Goal: Entertainment & Leisure: Browse casually

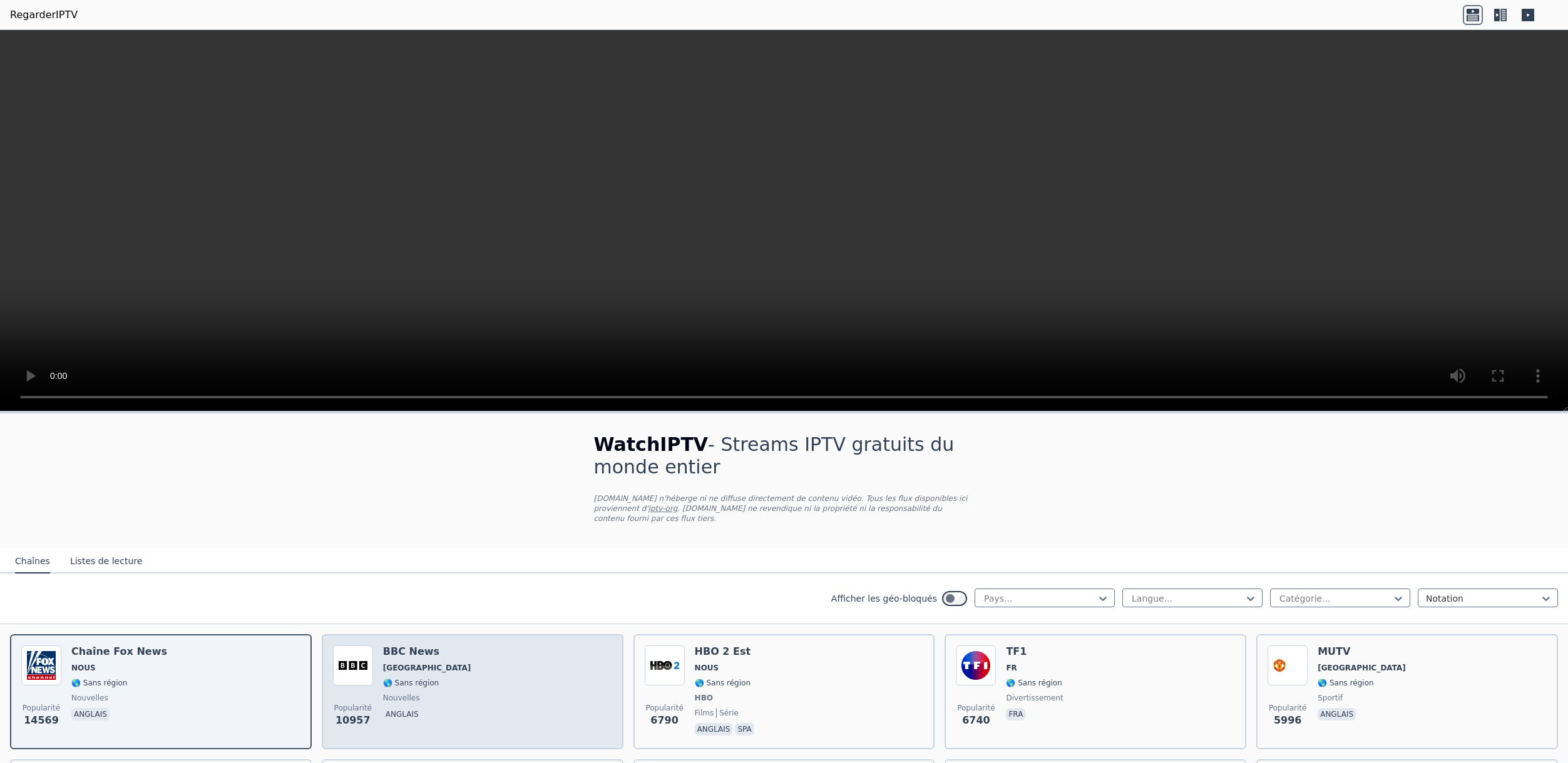
click at [550, 665] on div "Popularité 10957 BBC News ROYAUME-UNI 🌎 Sans région nouvelles anglais" at bounding box center [472, 692] width 279 height 93
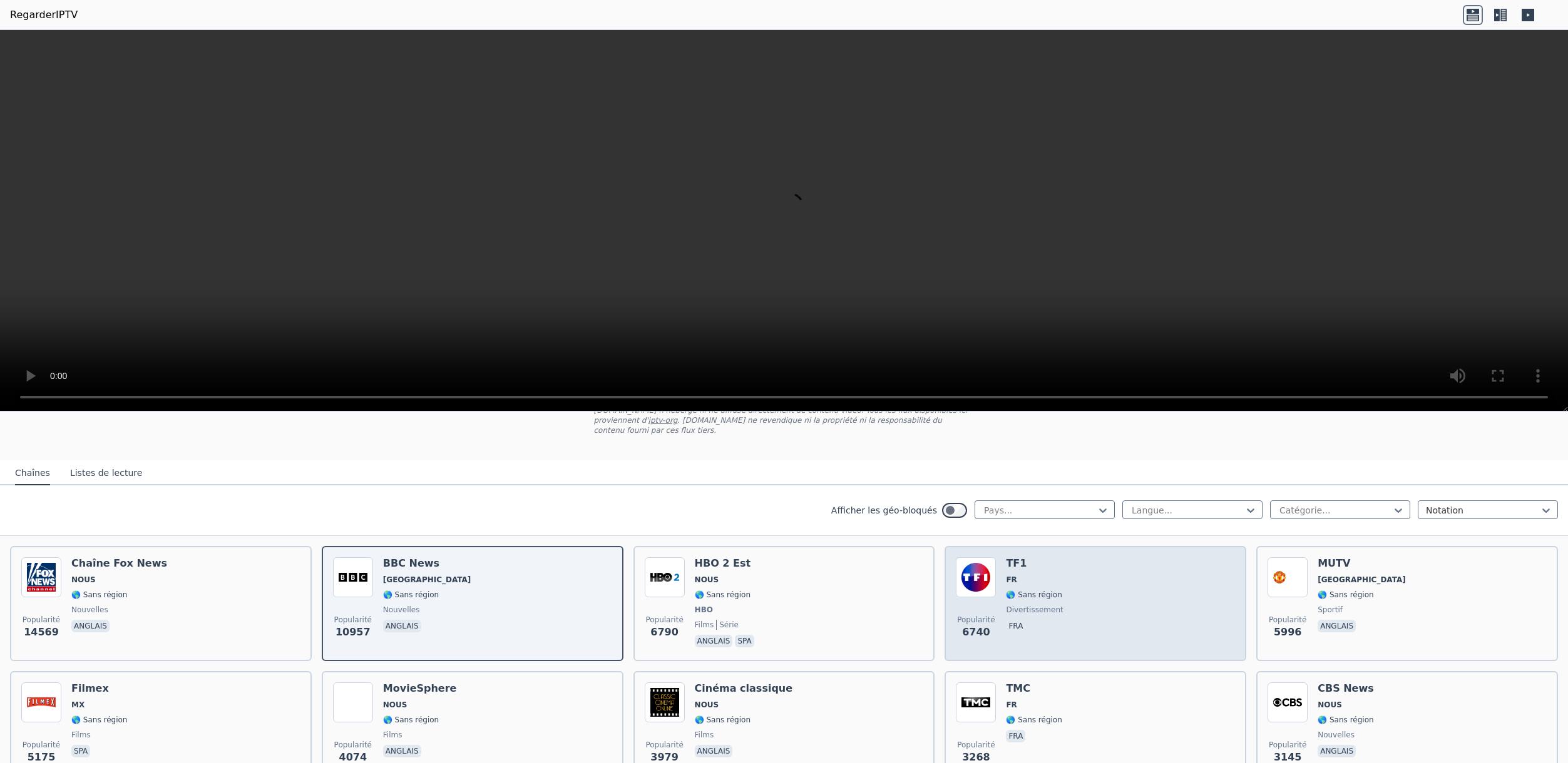
scroll to position [301, 0]
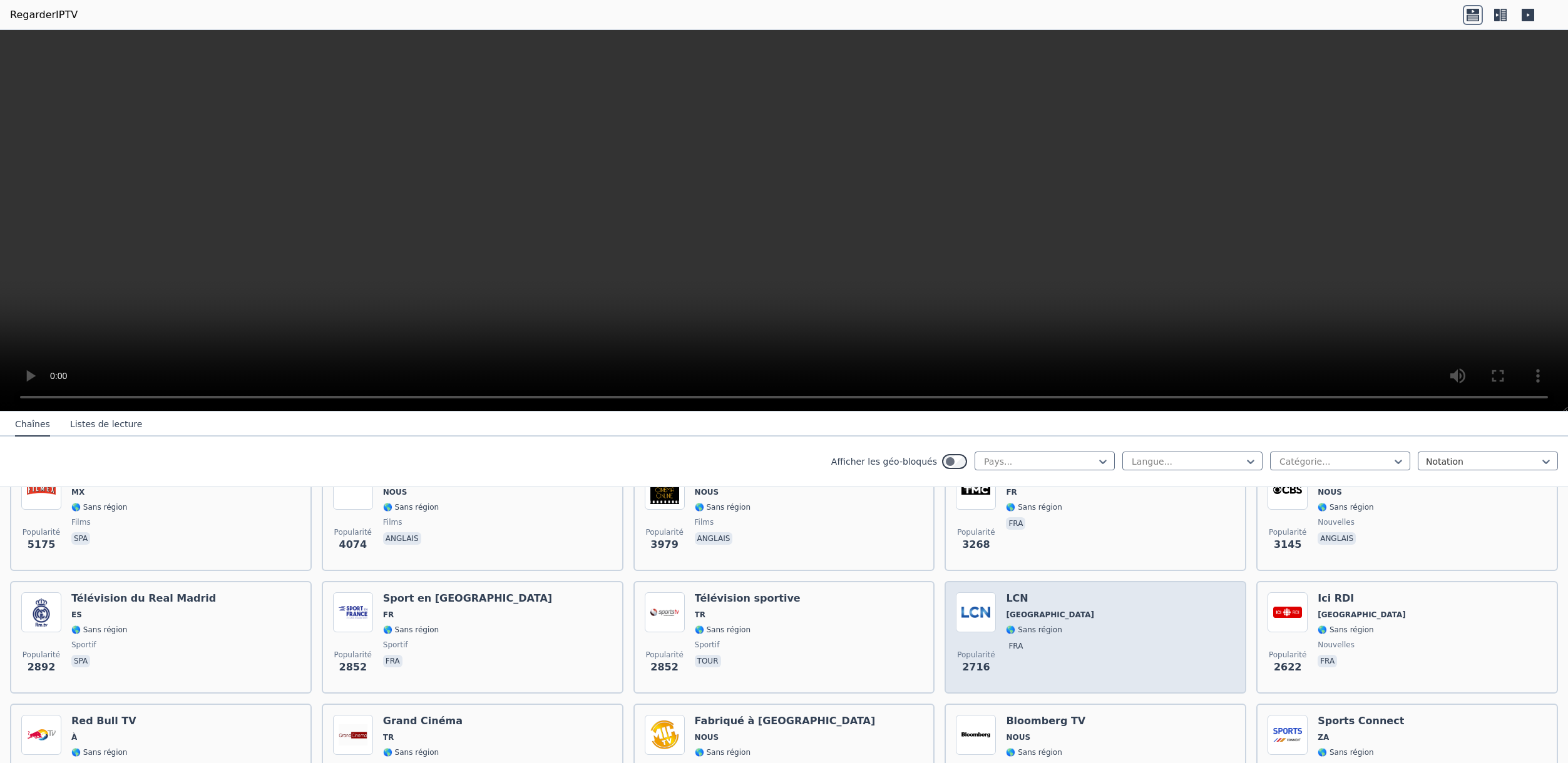
click at [1066, 637] on div "Popularité 2716 LCN Californie 🌎 Sans région fra" at bounding box center [1095, 637] width 279 height 90
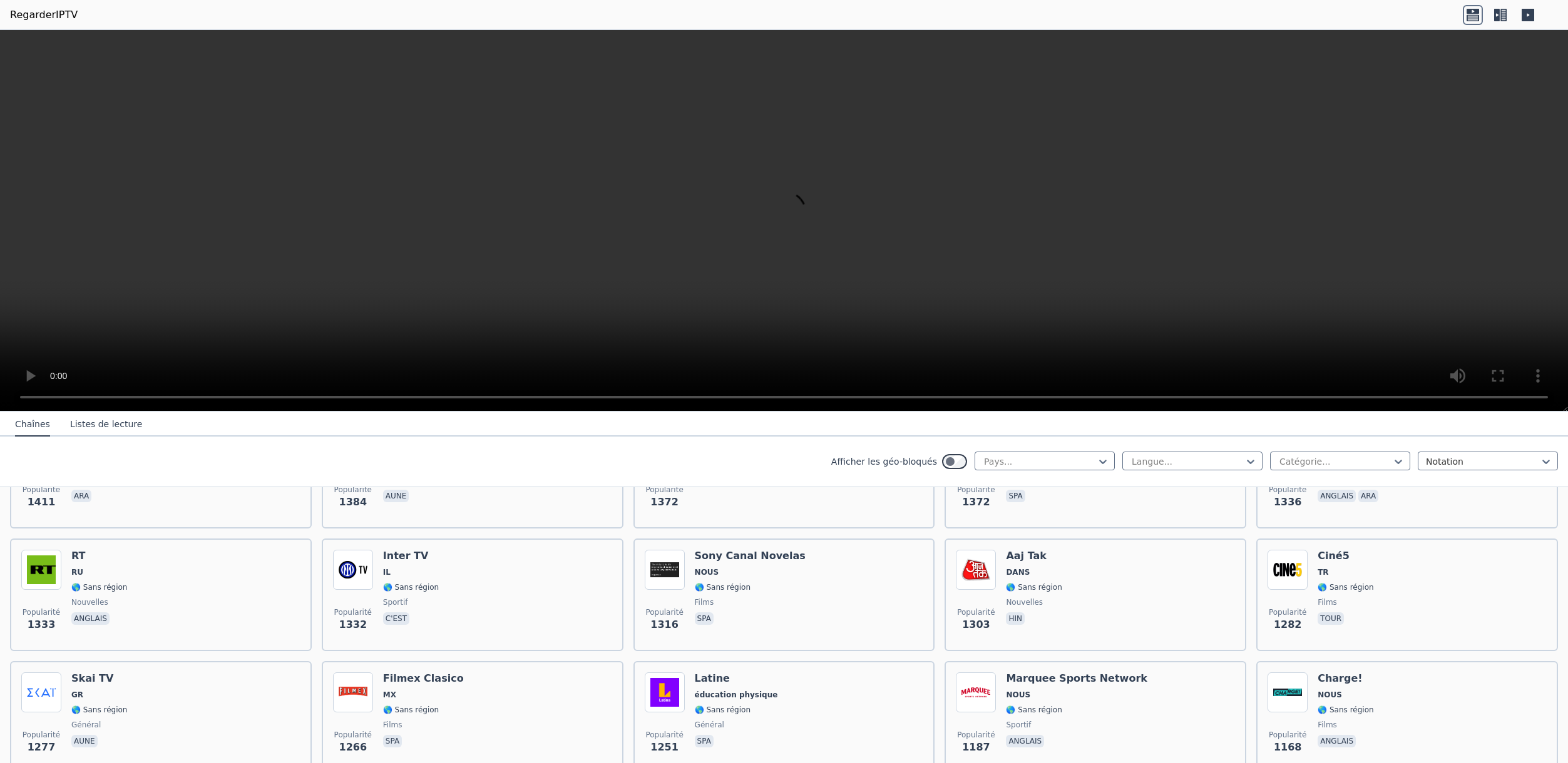
scroll to position [1139, 0]
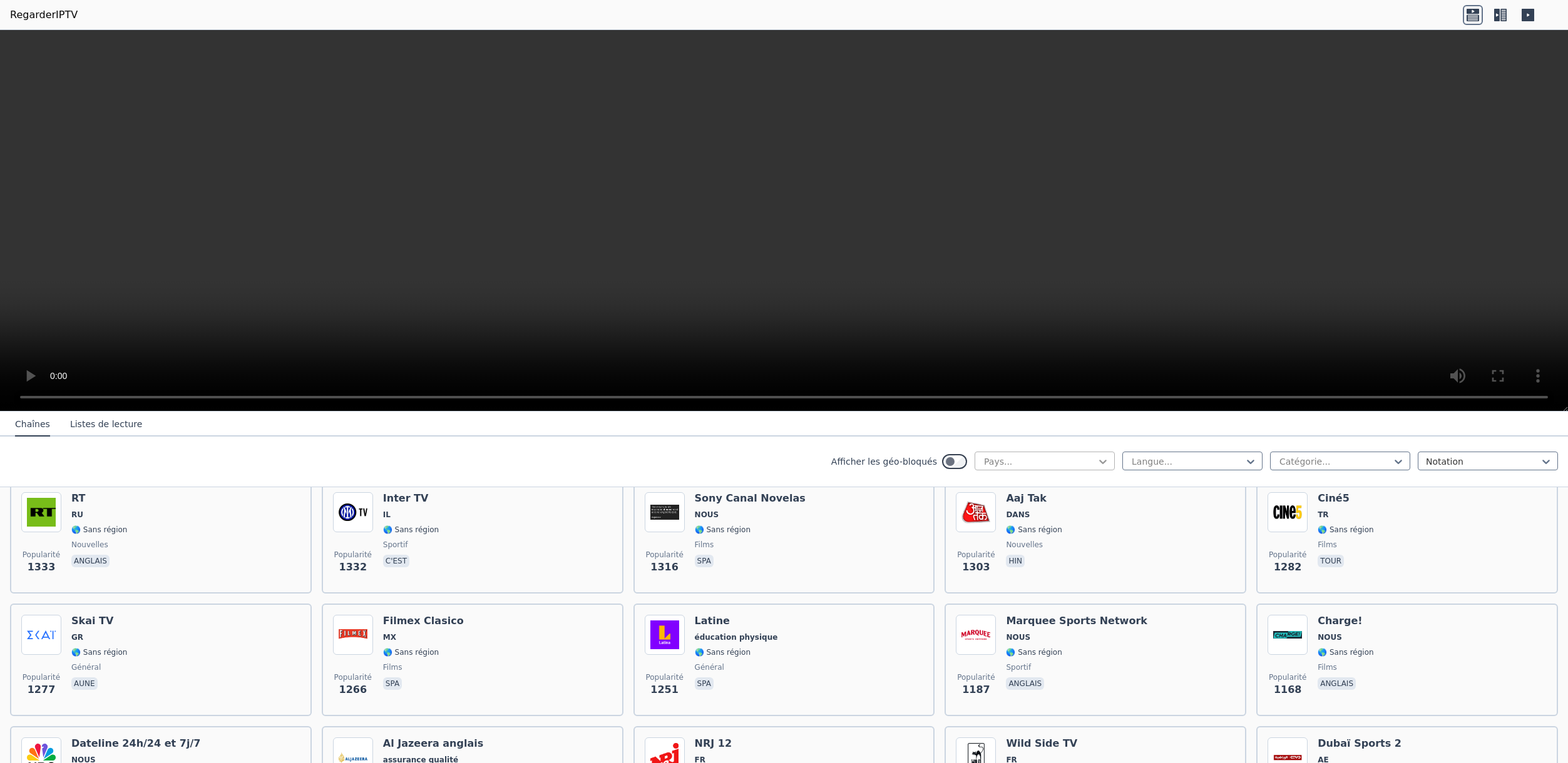
click at [1096, 458] on icon at bounding box center [1103, 462] width 13 height 13
click at [1032, 492] on div "Tous les pays" at bounding box center [1044, 489] width 140 height 22
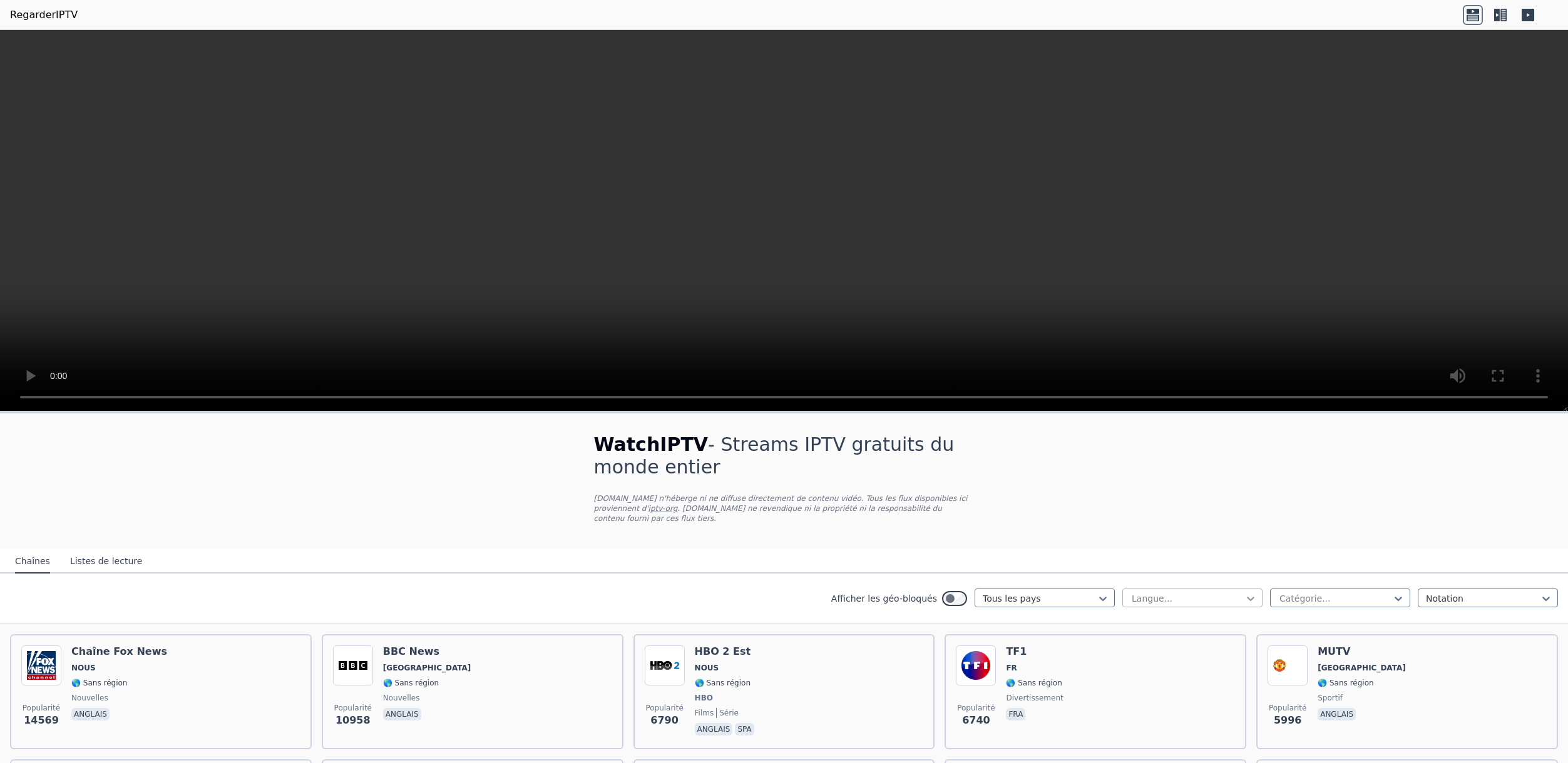
click at [1244, 594] on icon at bounding box center [1250, 598] width 13 height 13
click at [1156, 693] on div "Français" at bounding box center [1192, 693] width 140 height 22
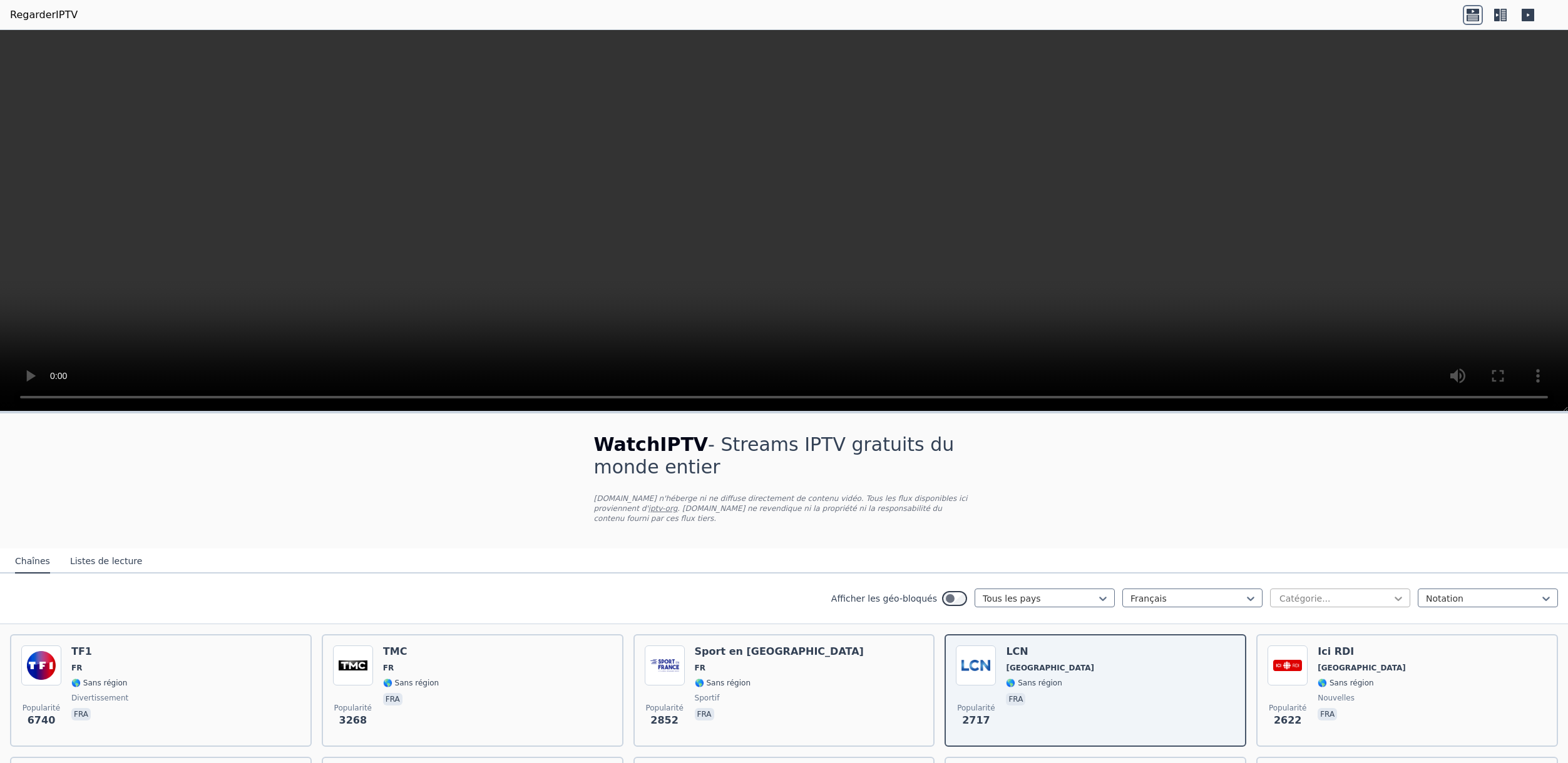
click at [1392, 597] on icon at bounding box center [1398, 598] width 13 height 13
click at [1539, 595] on icon at bounding box center [1546, 598] width 13 height 13
click at [1392, 600] on icon at bounding box center [1398, 598] width 13 height 13
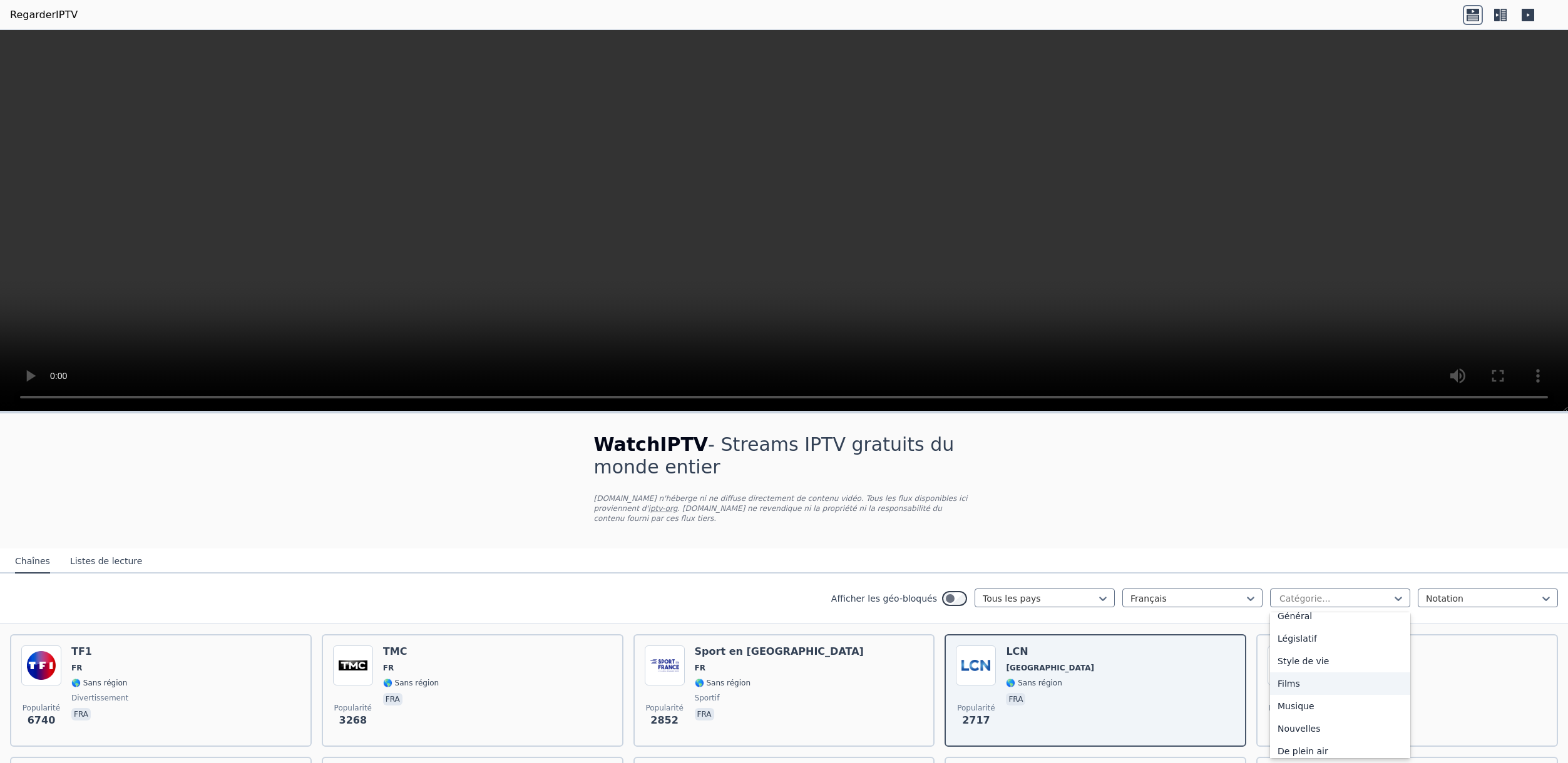
click at [1292, 681] on div "Films" at bounding box center [1340, 683] width 140 height 22
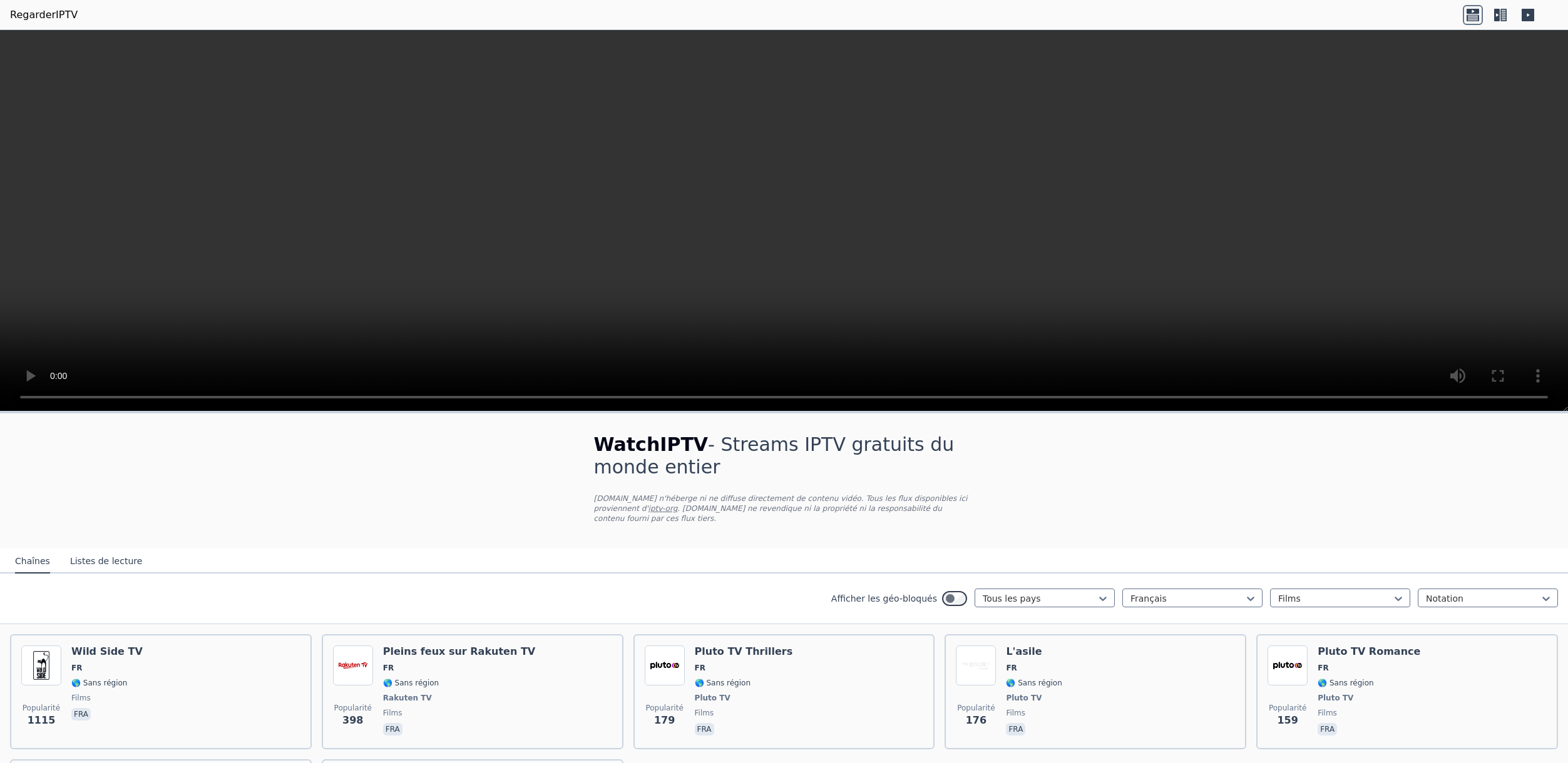
click at [651, 510] on font "iptv-org" at bounding box center [663, 508] width 29 height 9
